Goal: Transaction & Acquisition: Purchase product/service

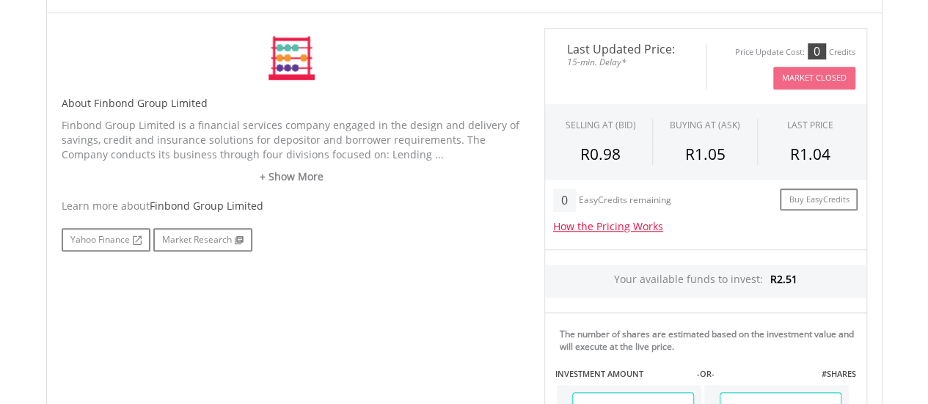
scroll to position [446, 0]
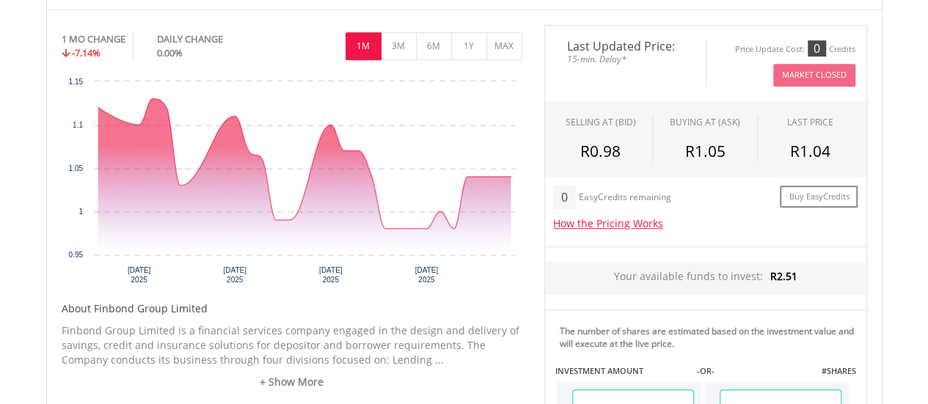
click at [927, 162] on html "My Investments Invest Now New Listings Sell My Recurring Investments Pending Or…" at bounding box center [464, 258] width 928 height 1408
click at [448, 214] on icon "Interactive chart" at bounding box center [304, 164] width 413 height 130
click at [405, 37] on button "3M" at bounding box center [399, 46] width 36 height 28
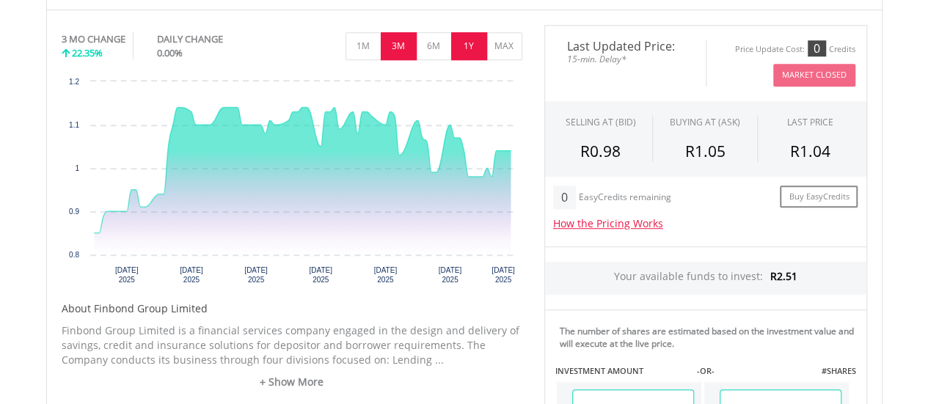
click at [473, 43] on button "1Y" at bounding box center [469, 46] width 36 height 28
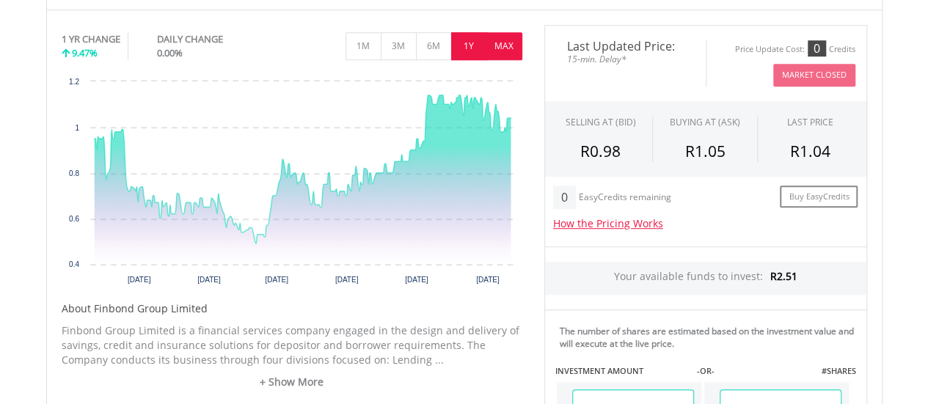
click at [505, 44] on button "MAX" at bounding box center [504, 46] width 36 height 28
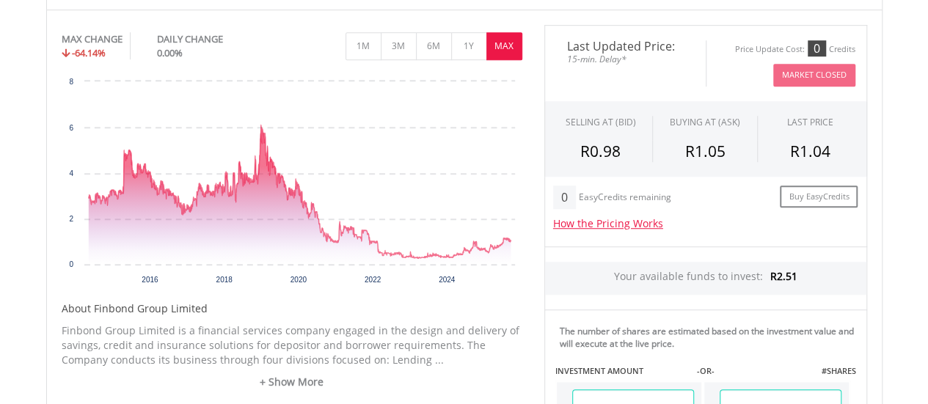
scroll to position [0, 0]
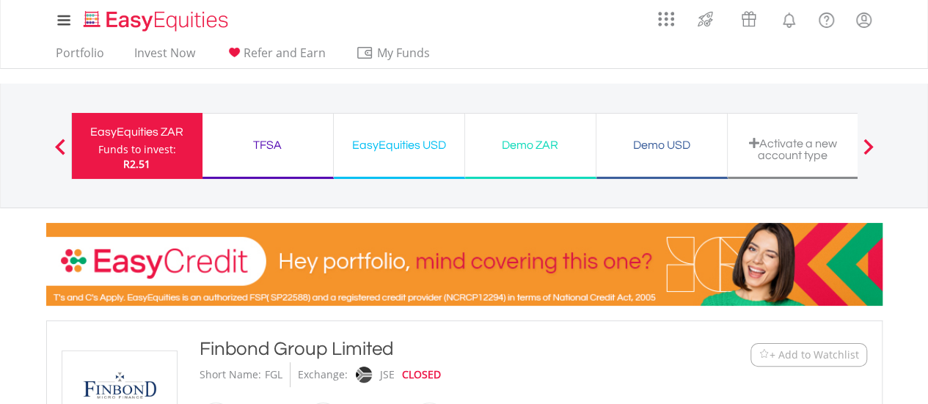
click at [59, 142] on span at bounding box center [60, 147] width 10 height 16
click at [175, 55] on link "Invest Now" at bounding box center [164, 56] width 73 height 23
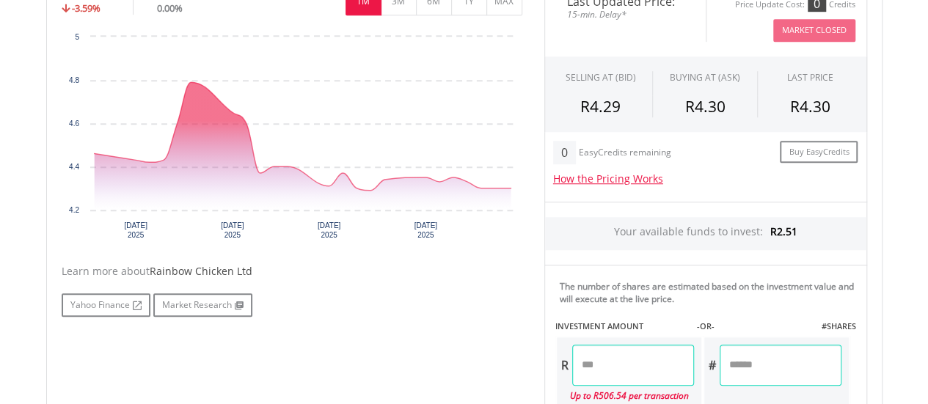
scroll to position [321, 0]
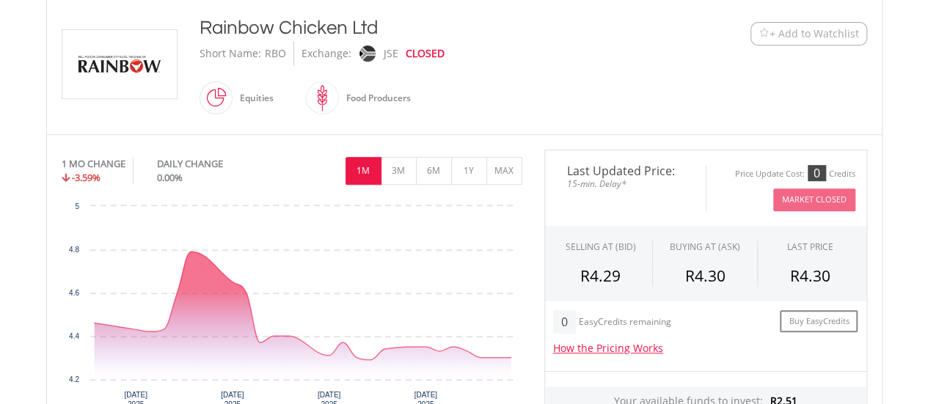
click at [927, 164] on html "My Investments Invest Now New Listings Sell My Recurring Investments Pending Or…" at bounding box center [464, 383] width 928 height 1408
click at [500, 171] on button "MAX" at bounding box center [504, 171] width 36 height 28
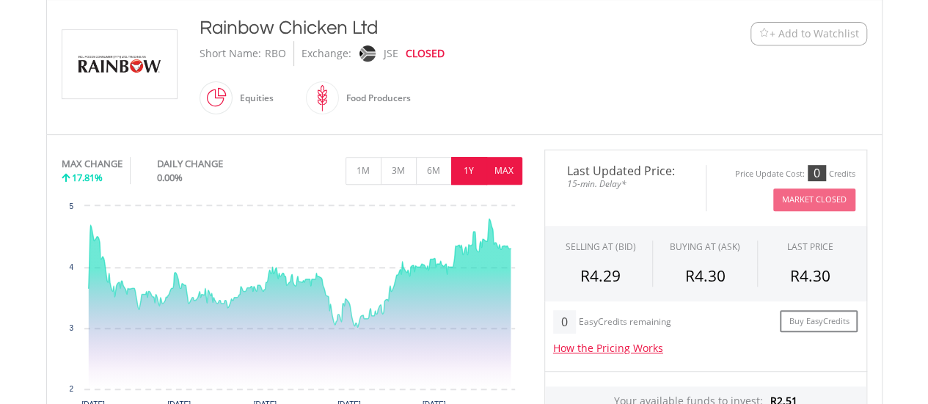
click at [478, 171] on button "1Y" at bounding box center [469, 171] width 36 height 28
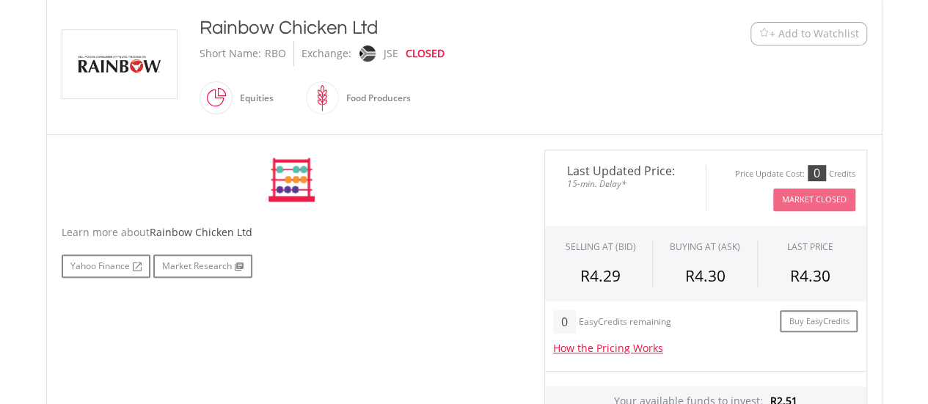
click at [478, 171] on div "No chart available. MAX CHANGE 17.81% DAILY CHANGE 0.00% 1M 3M 6M 1Y MAX Chart …" at bounding box center [292, 180] width 461 height 61
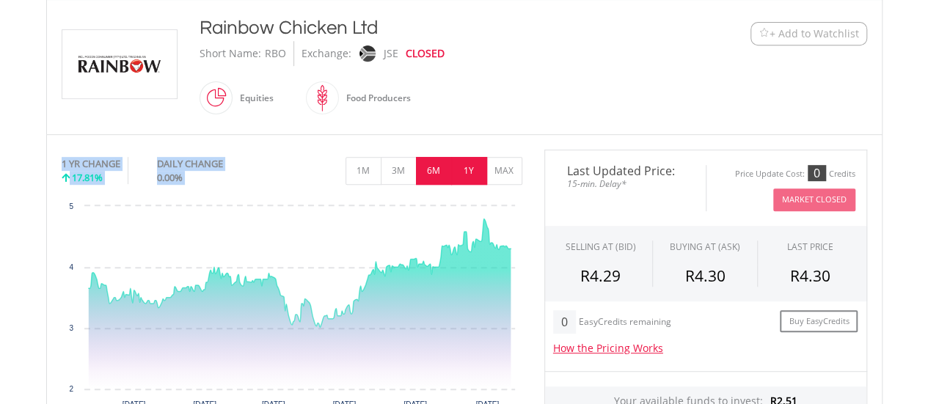
click at [416, 172] on button "6M" at bounding box center [434, 171] width 36 height 28
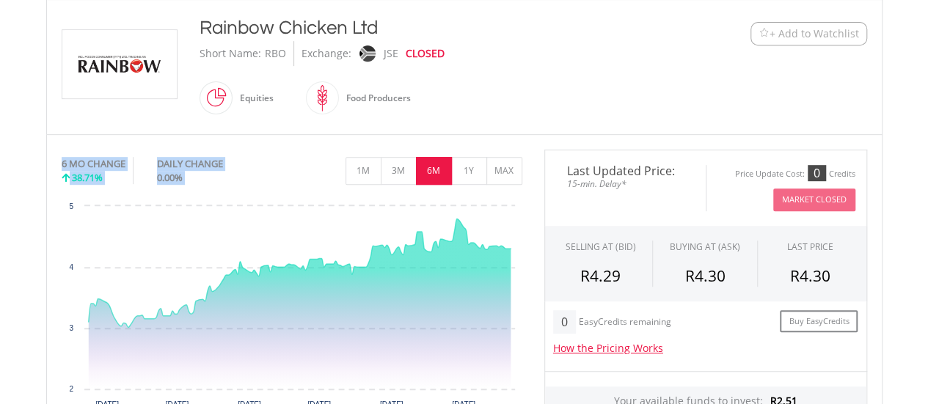
click at [314, 177] on div "6 MO CHANGE 38.71% DAILY CHANGE 0.00% 1M 3M 6M 1Y MAX" at bounding box center [292, 174] width 461 height 49
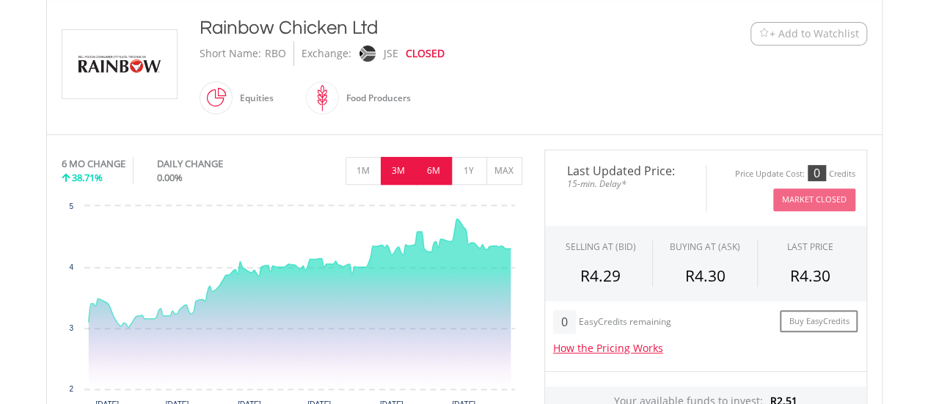
click at [404, 170] on button "3M" at bounding box center [399, 171] width 36 height 28
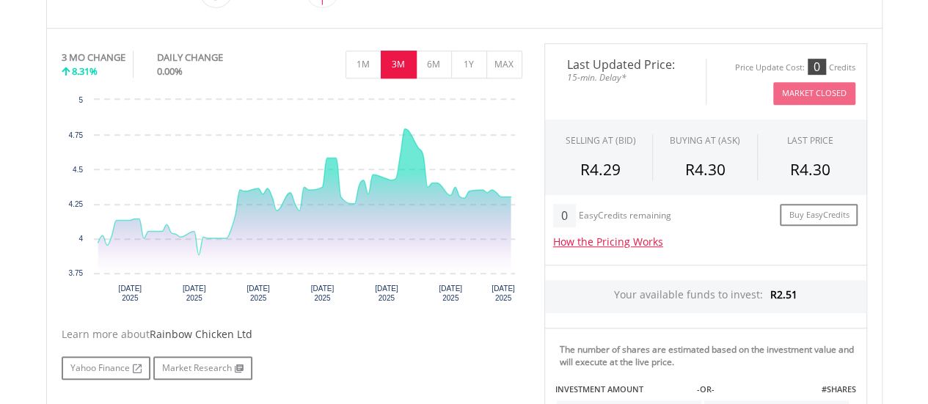
scroll to position [451, 0]
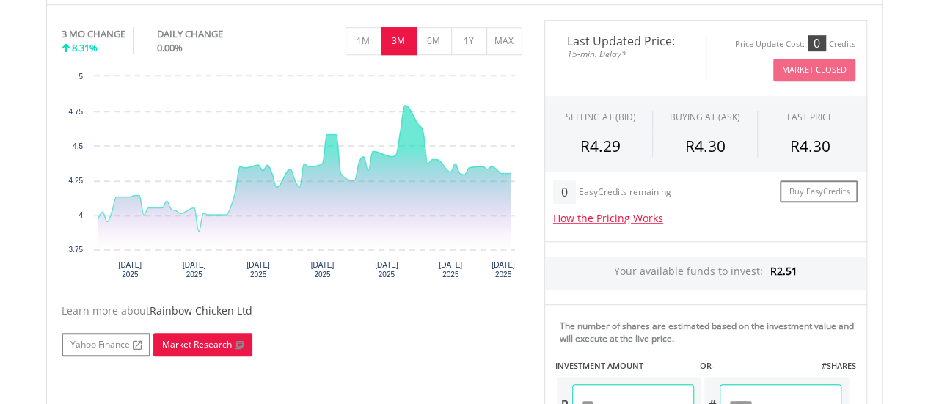
click at [219, 337] on link "Market Research" at bounding box center [202, 344] width 99 height 23
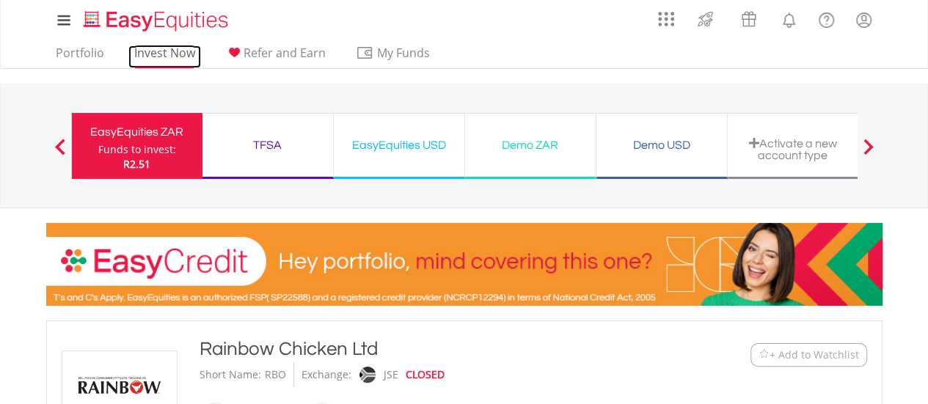
click at [167, 49] on link "Invest Now" at bounding box center [164, 56] width 73 height 23
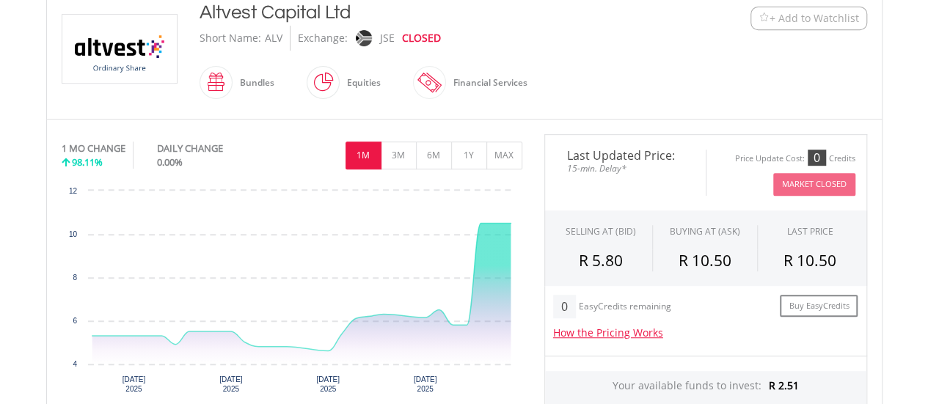
scroll to position [346, 0]
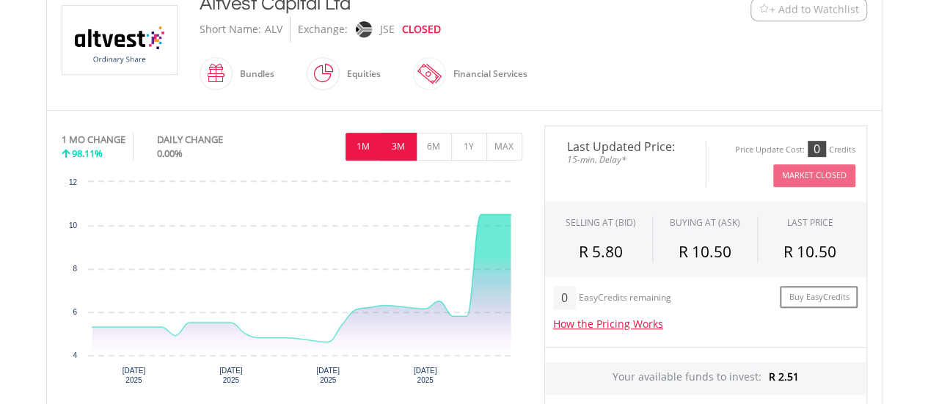
click at [396, 138] on button "3M" at bounding box center [399, 147] width 36 height 28
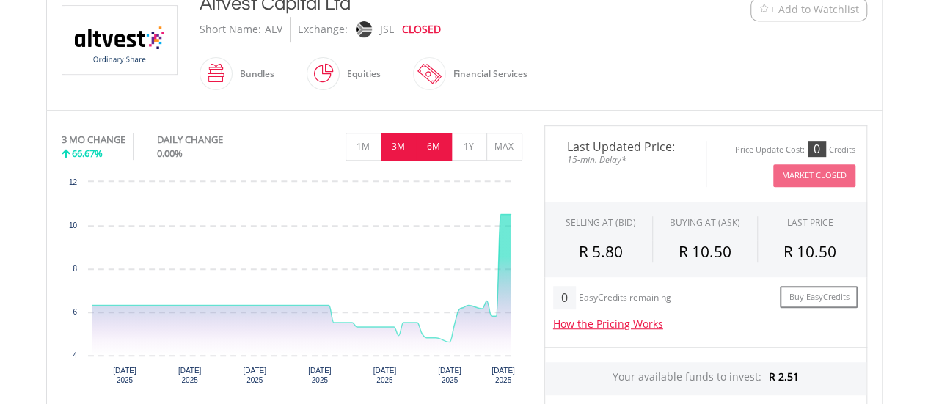
click at [431, 140] on button "6M" at bounding box center [434, 147] width 36 height 28
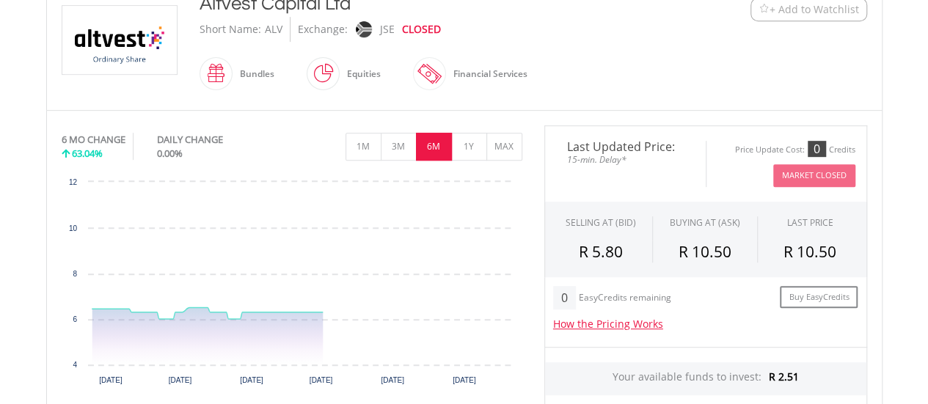
click at [431, 140] on button "6M" at bounding box center [434, 147] width 36 height 28
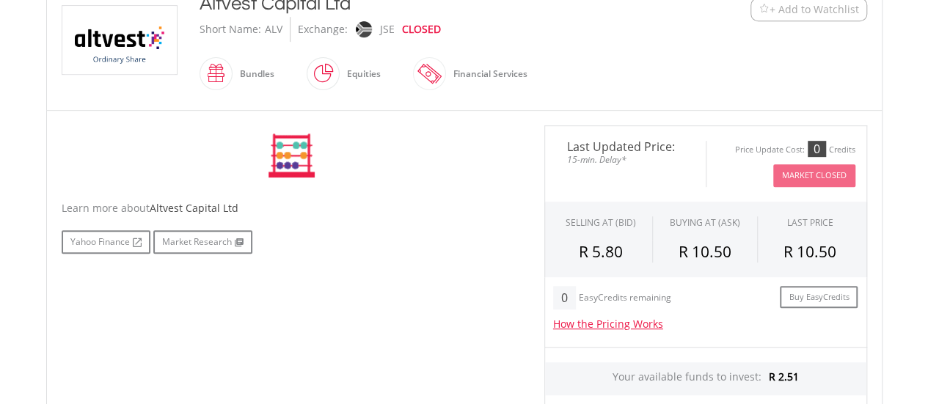
click at [431, 140] on div "No chart available. 6 MO CHANGE 63.04% DAILY CHANGE 0.00% 1M 3M 6M 1Y MAX Chart…" at bounding box center [292, 155] width 461 height 61
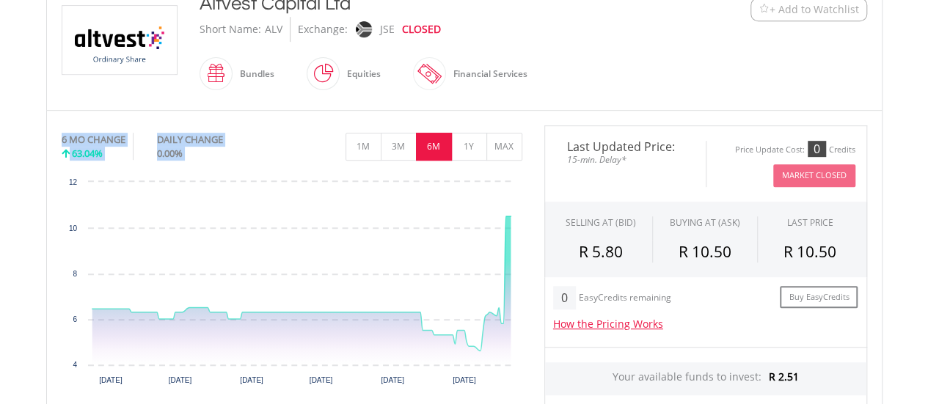
click at [323, 125] on div "1M 3M 6M 1Y MAX" at bounding box center [292, 128] width 461 height 7
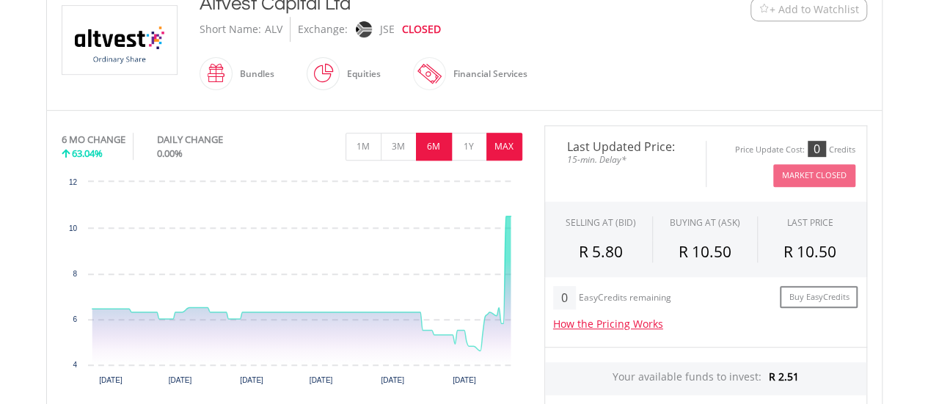
click at [503, 143] on button "MAX" at bounding box center [504, 147] width 36 height 28
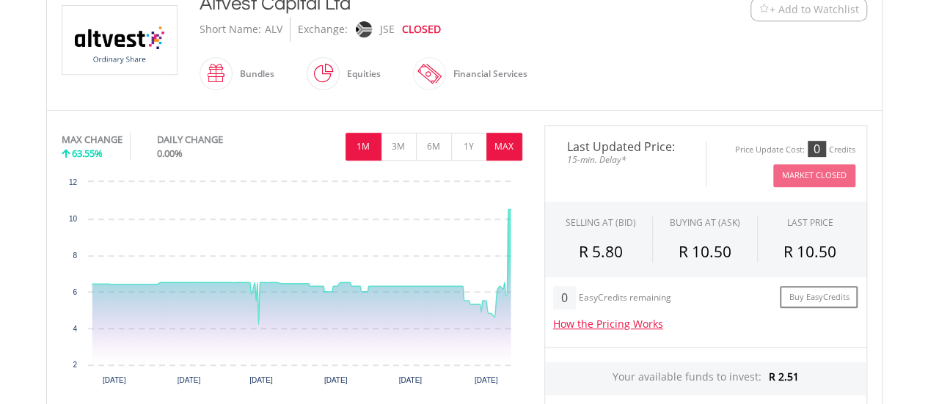
click at [364, 142] on button "1M" at bounding box center [364, 147] width 36 height 28
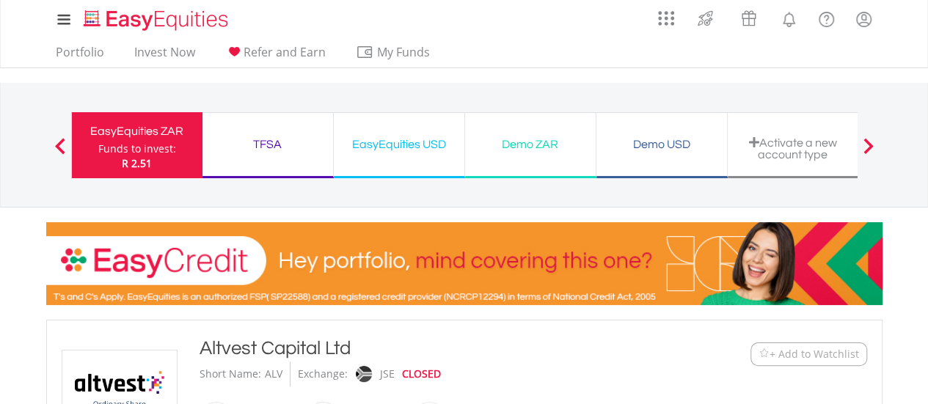
scroll to position [0, 0]
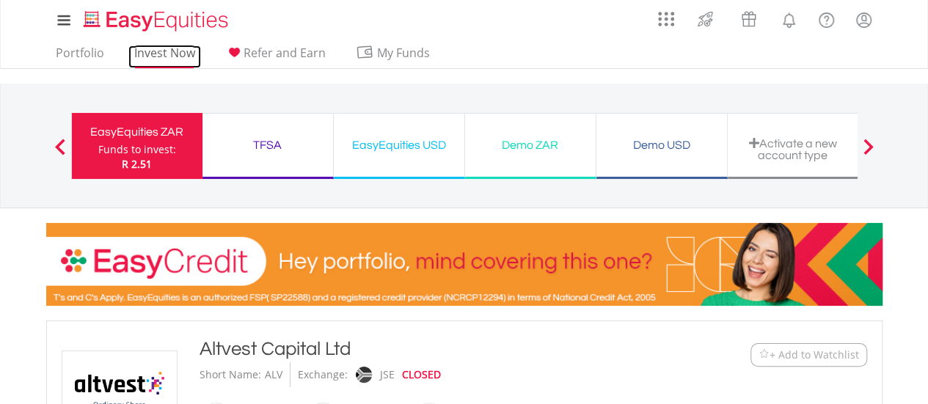
click at [157, 59] on link "Invest Now" at bounding box center [164, 56] width 73 height 23
